Goal: Information Seeking & Learning: Check status

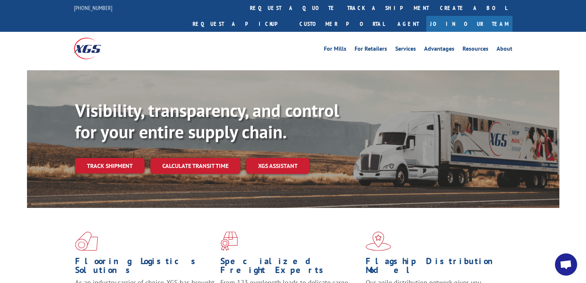
click at [342, 5] on link "track a shipment" at bounding box center [388, 8] width 93 height 16
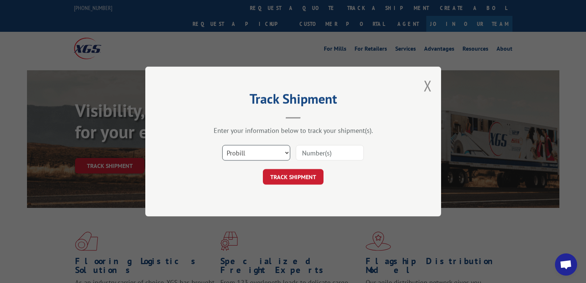
click at [260, 148] on select "Select category... Probill BOL PO" at bounding box center [256, 153] width 68 height 16
click at [222, 145] on select "Select category... Probill BOL PO" at bounding box center [256, 153] width 68 height 16
drag, startPoint x: 271, startPoint y: 148, endPoint x: 269, endPoint y: 151, distance: 4.1
click at [271, 148] on select "Select category... Probill BOL PO" at bounding box center [256, 153] width 68 height 16
select select "po"
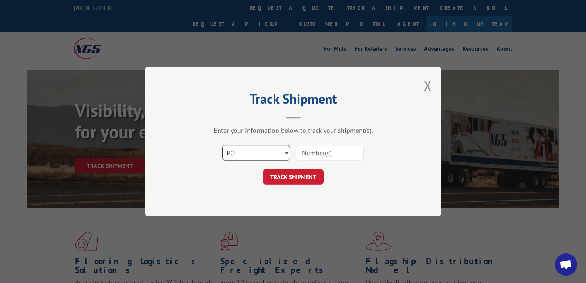
click at [222, 145] on select "Select category... Probill BOL PO" at bounding box center [256, 153] width 68 height 16
click at [306, 154] on input at bounding box center [330, 153] width 68 height 16
paste input "47516248"
type input "47516248"
click at [304, 174] on button "TRACK SHIPMENT" at bounding box center [293, 177] width 61 height 16
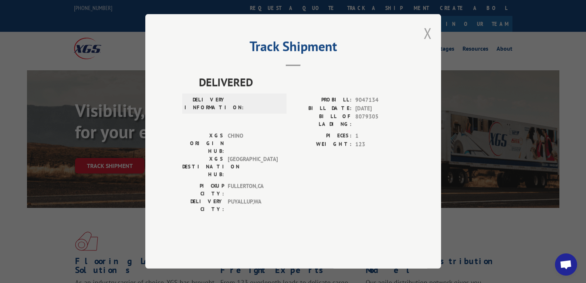
click at [428, 43] on button "Close modal" at bounding box center [428, 33] width 8 height 20
